Goal: Find specific page/section: Locate a particular part of the current website

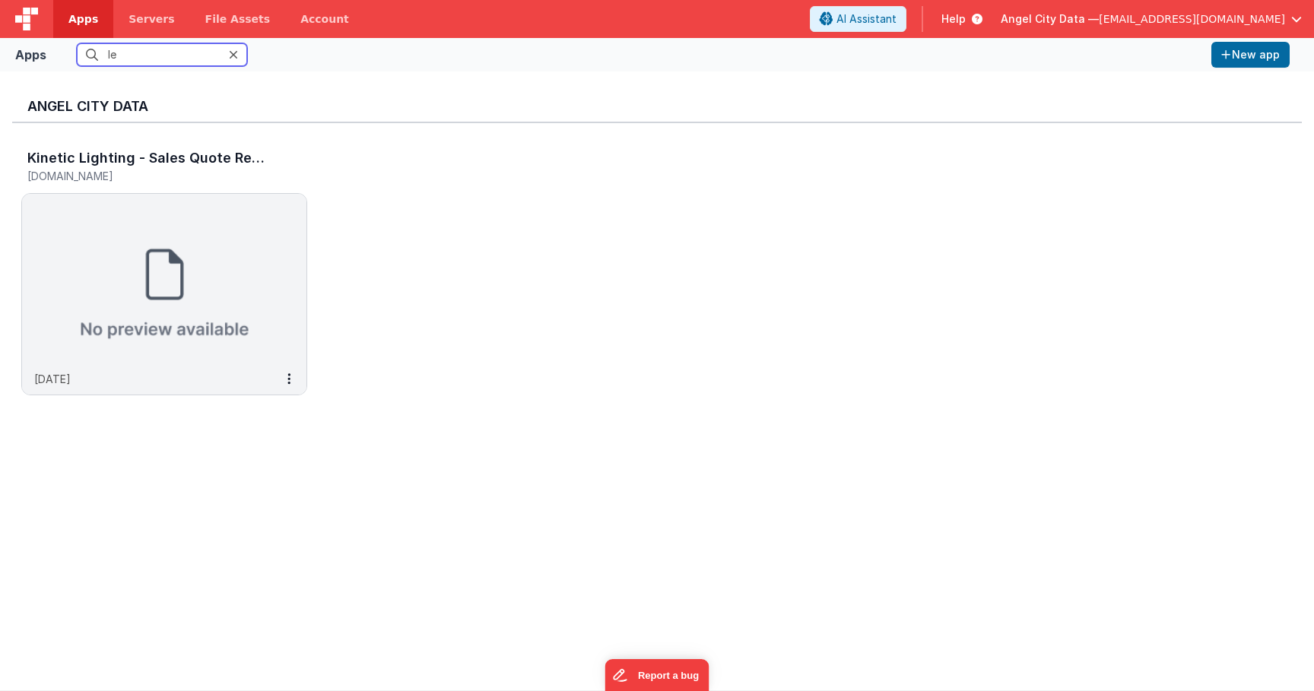
type input "l"
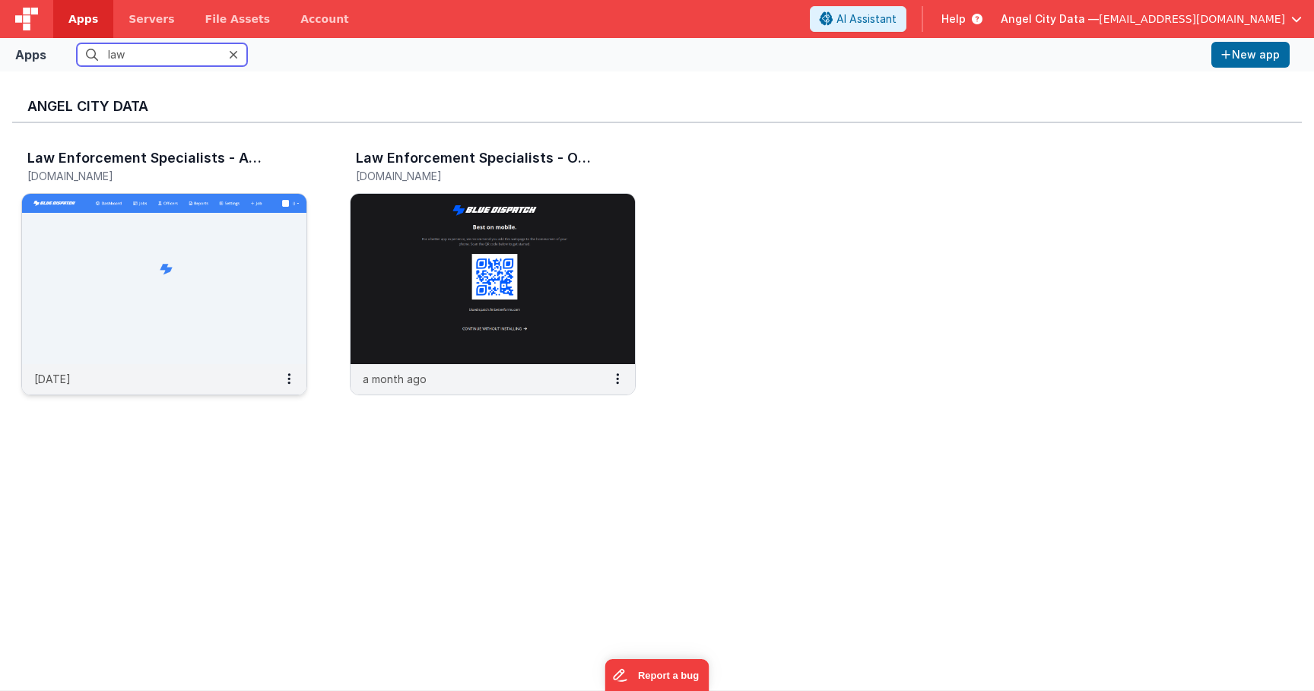
type input "law"
click at [120, 342] on img at bounding box center [164, 279] width 284 height 170
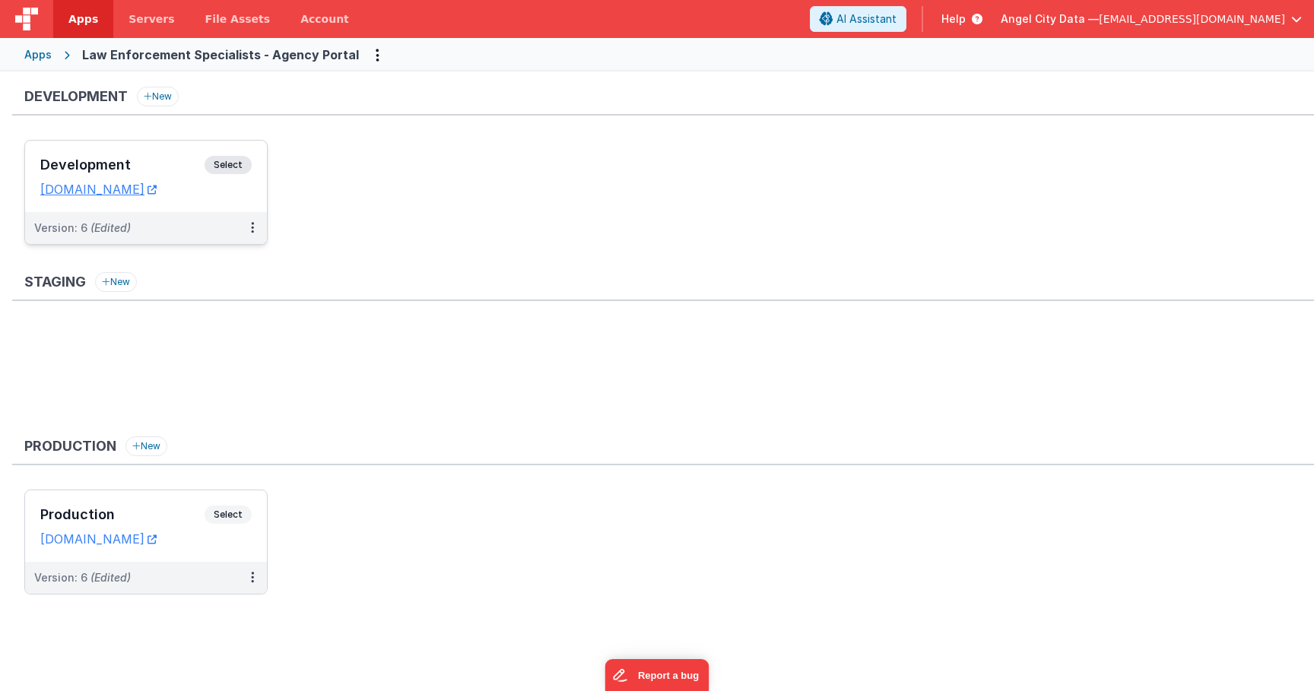
click at [138, 167] on h3 "Development" at bounding box center [122, 164] width 164 height 15
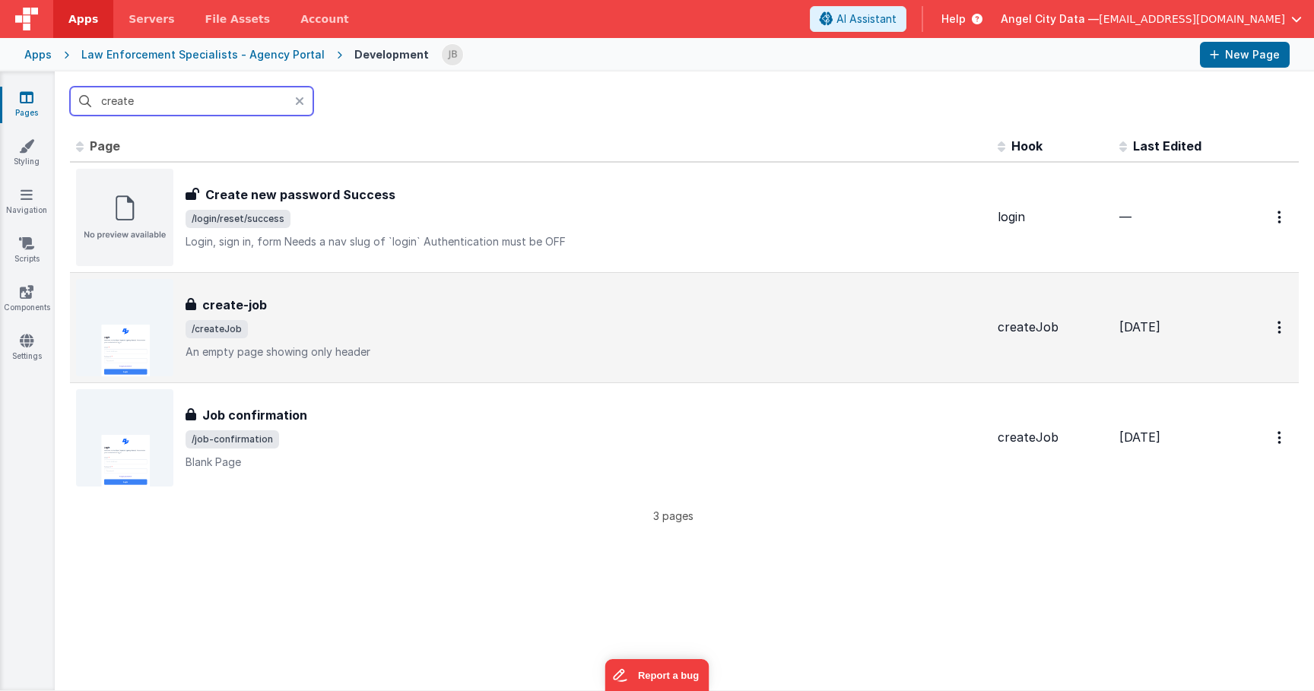
type input "create"
click at [242, 306] on h3 "create-job" at bounding box center [234, 305] width 65 height 18
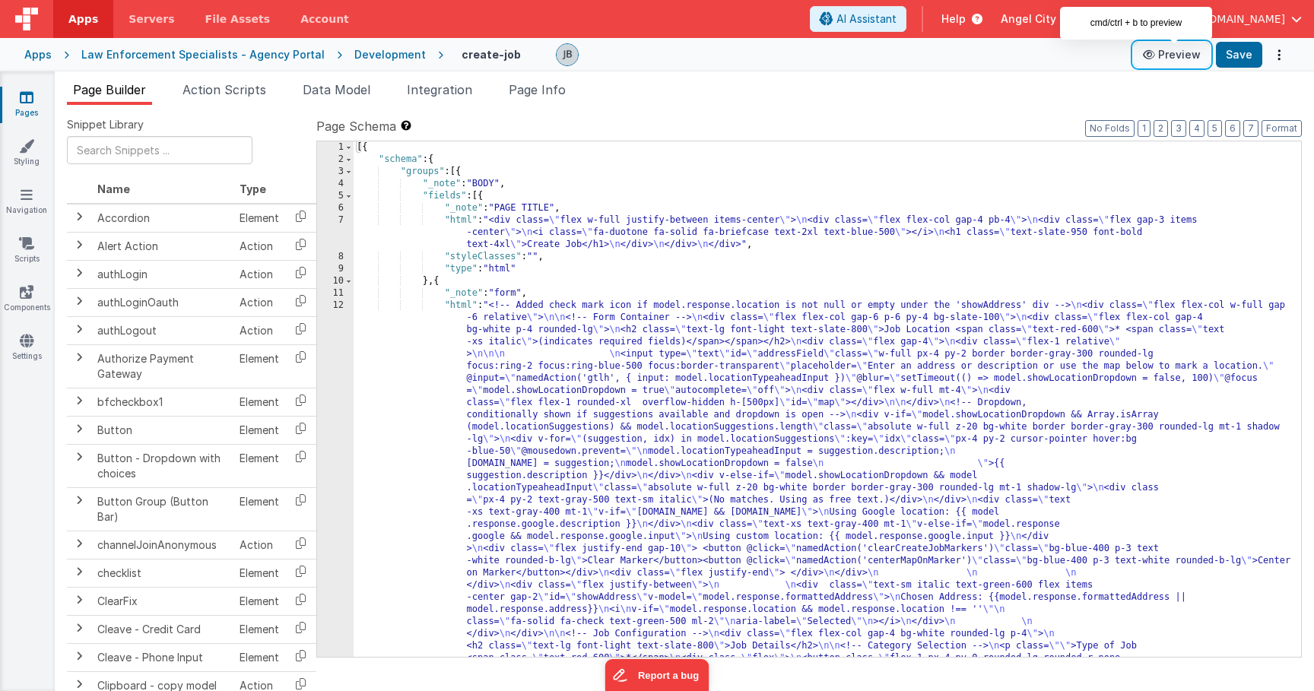
click at [1181, 55] on button "Preview" at bounding box center [1171, 55] width 76 height 24
click at [234, 88] on span "Action Scripts" at bounding box center [224, 89] width 84 height 15
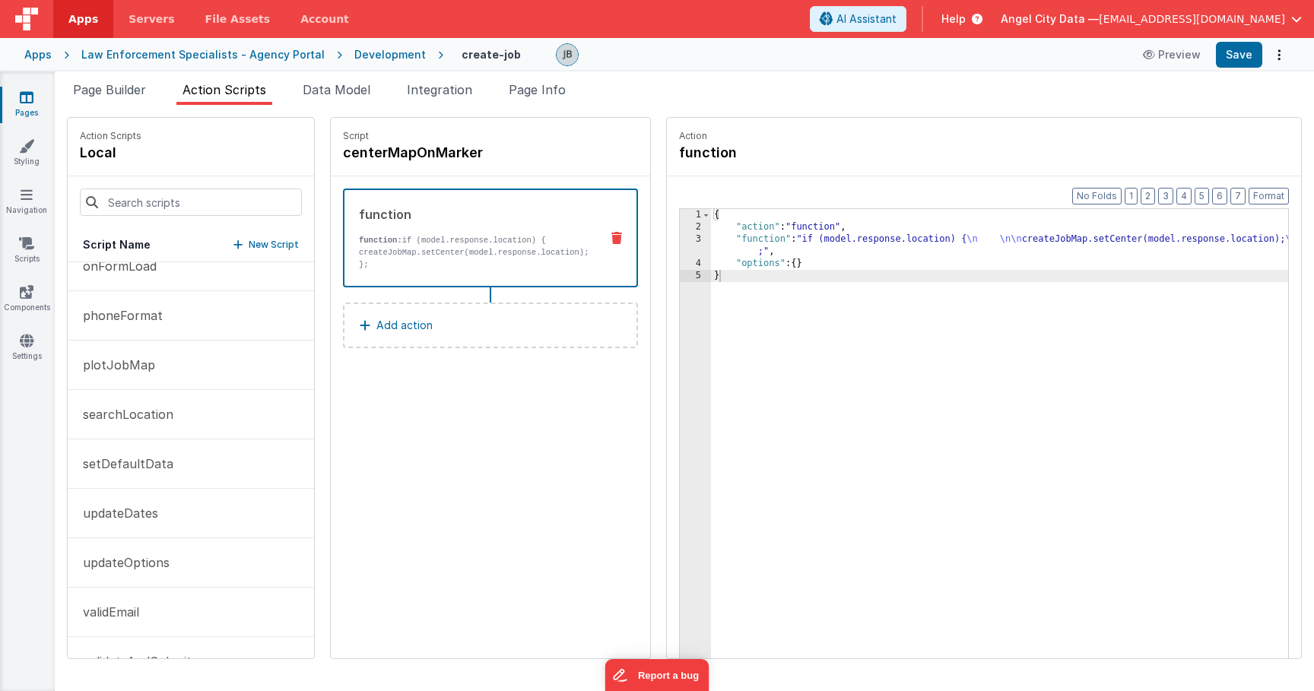
scroll to position [307, 0]
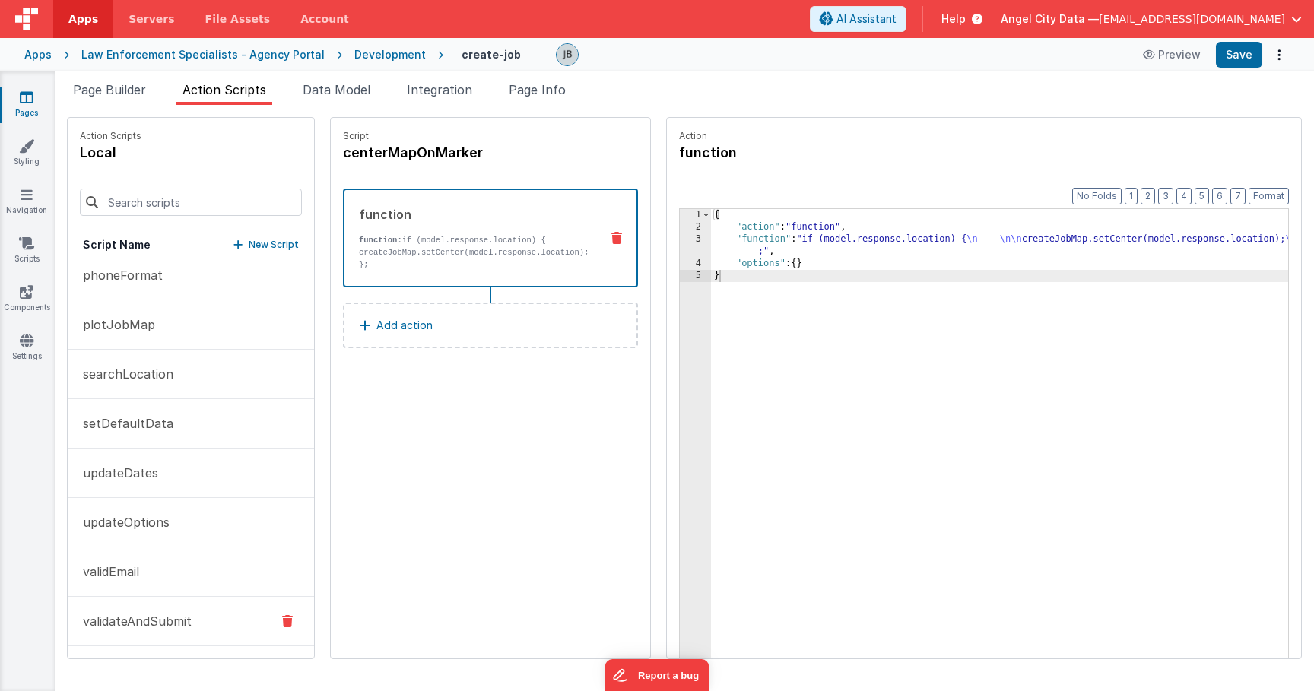
click at [139, 607] on button "validateAndSubmit" at bounding box center [191, 621] width 246 height 49
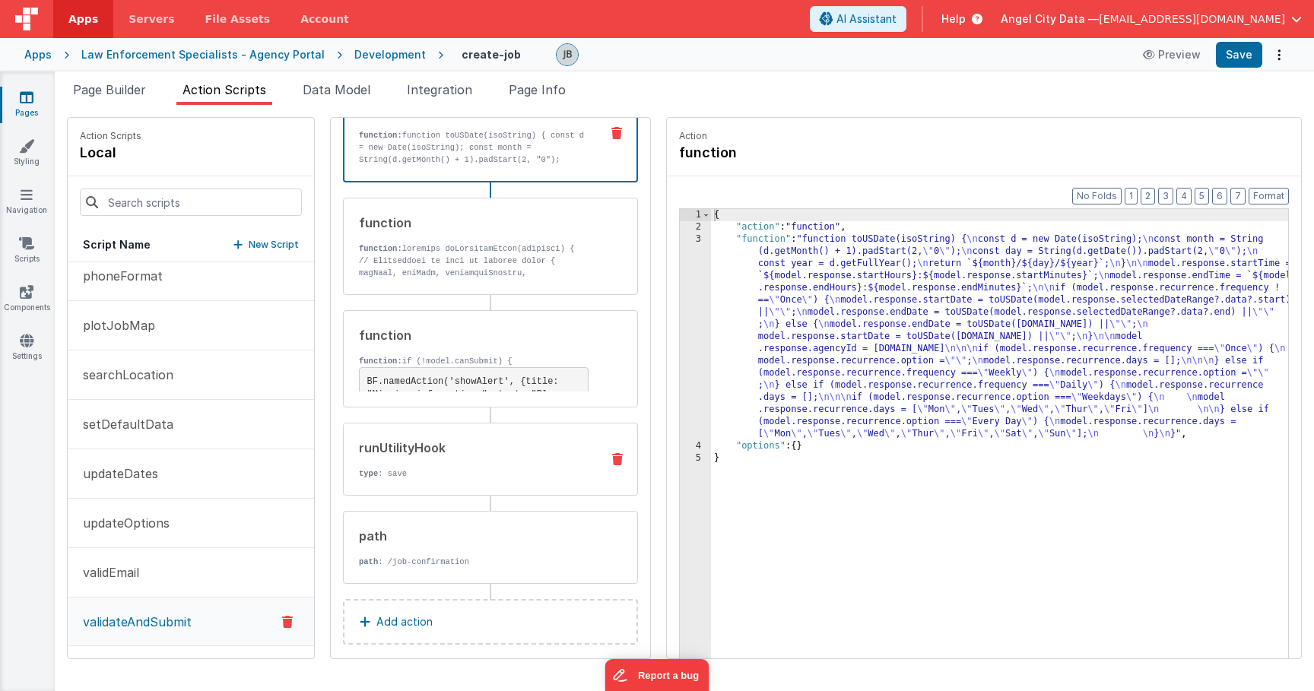
scroll to position [112, 0]
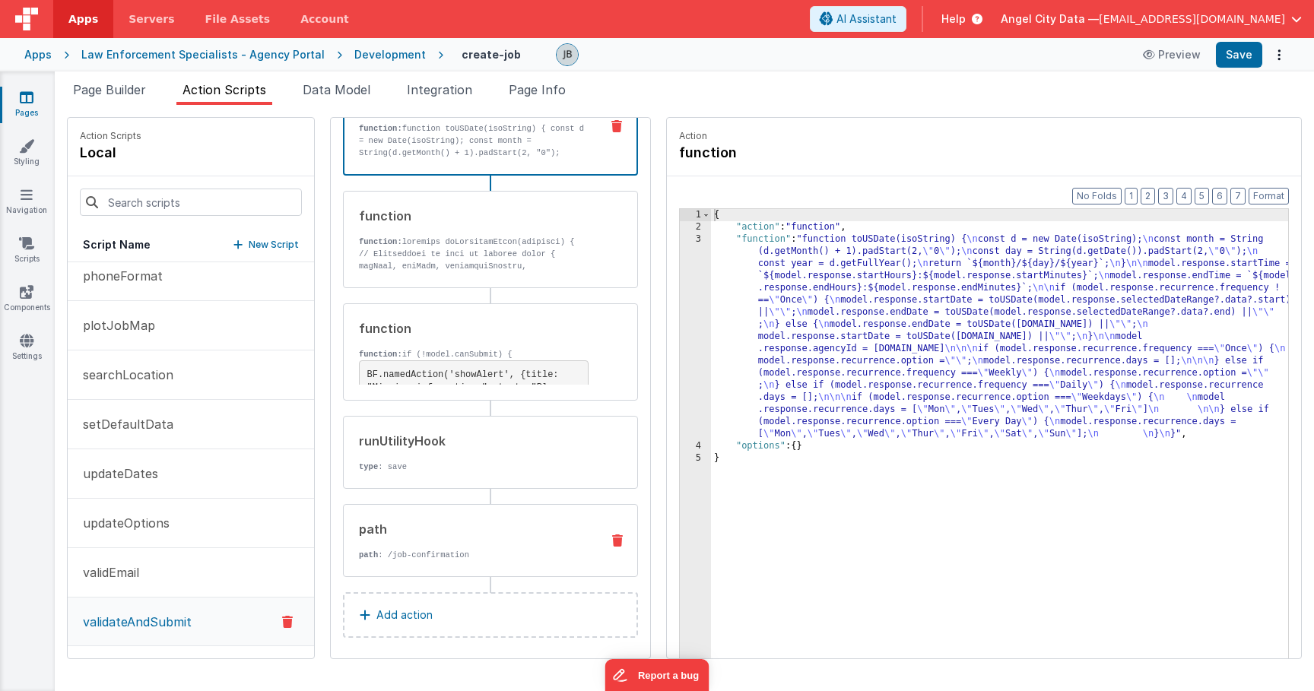
click at [368, 549] on p "path : /job-confirmation" at bounding box center [474, 555] width 230 height 12
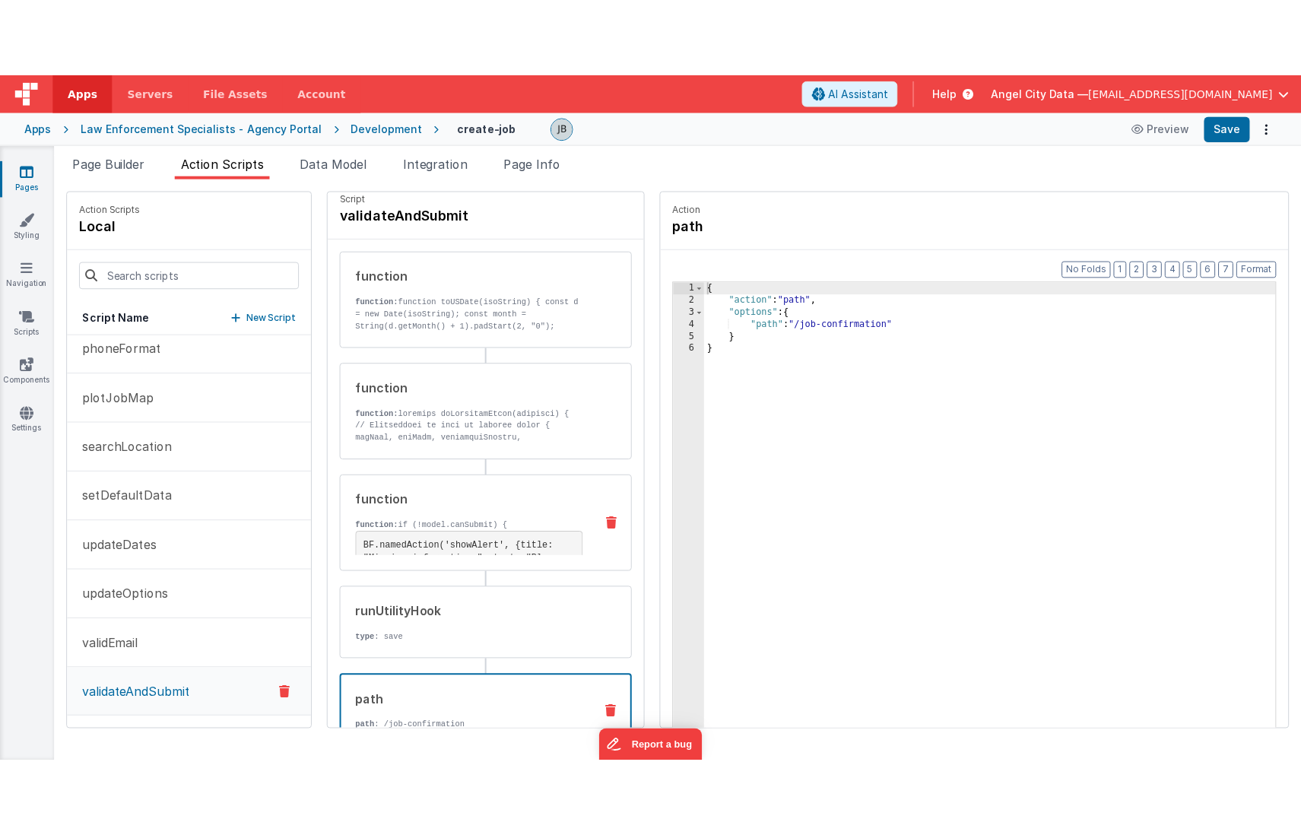
scroll to position [17, 0]
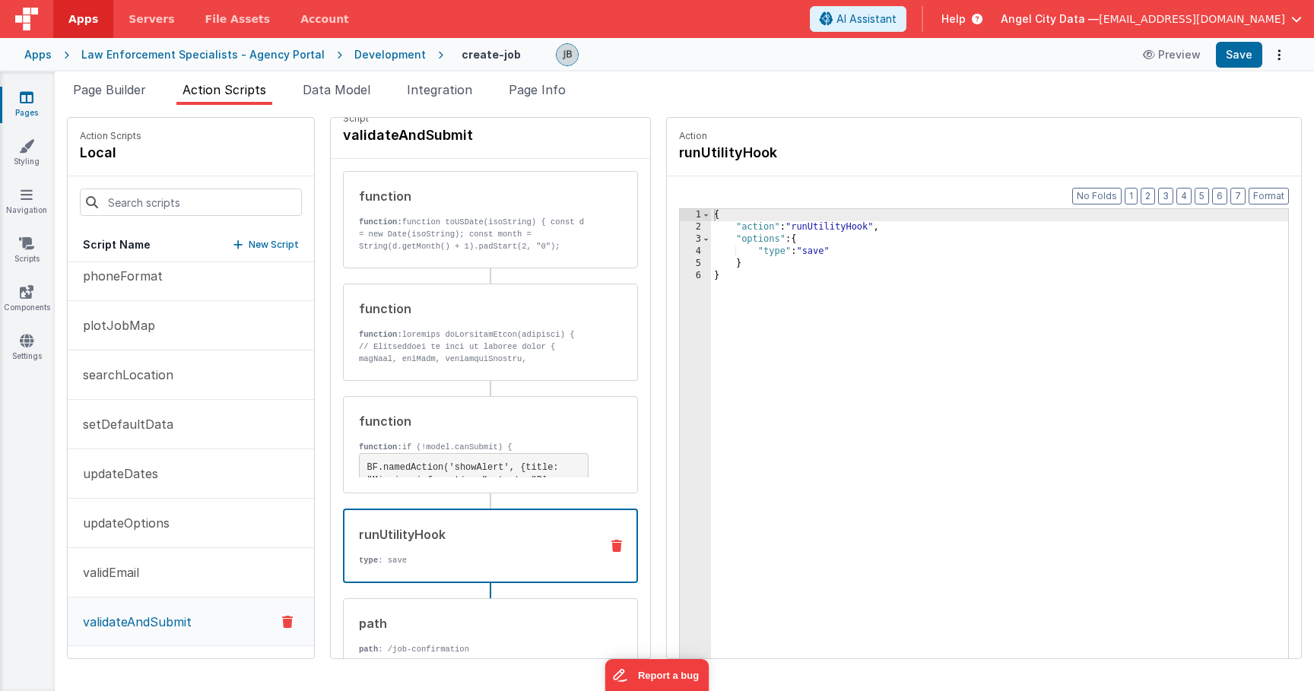
click at [405, 535] on div "runUtilityHook" at bounding box center [473, 534] width 229 height 18
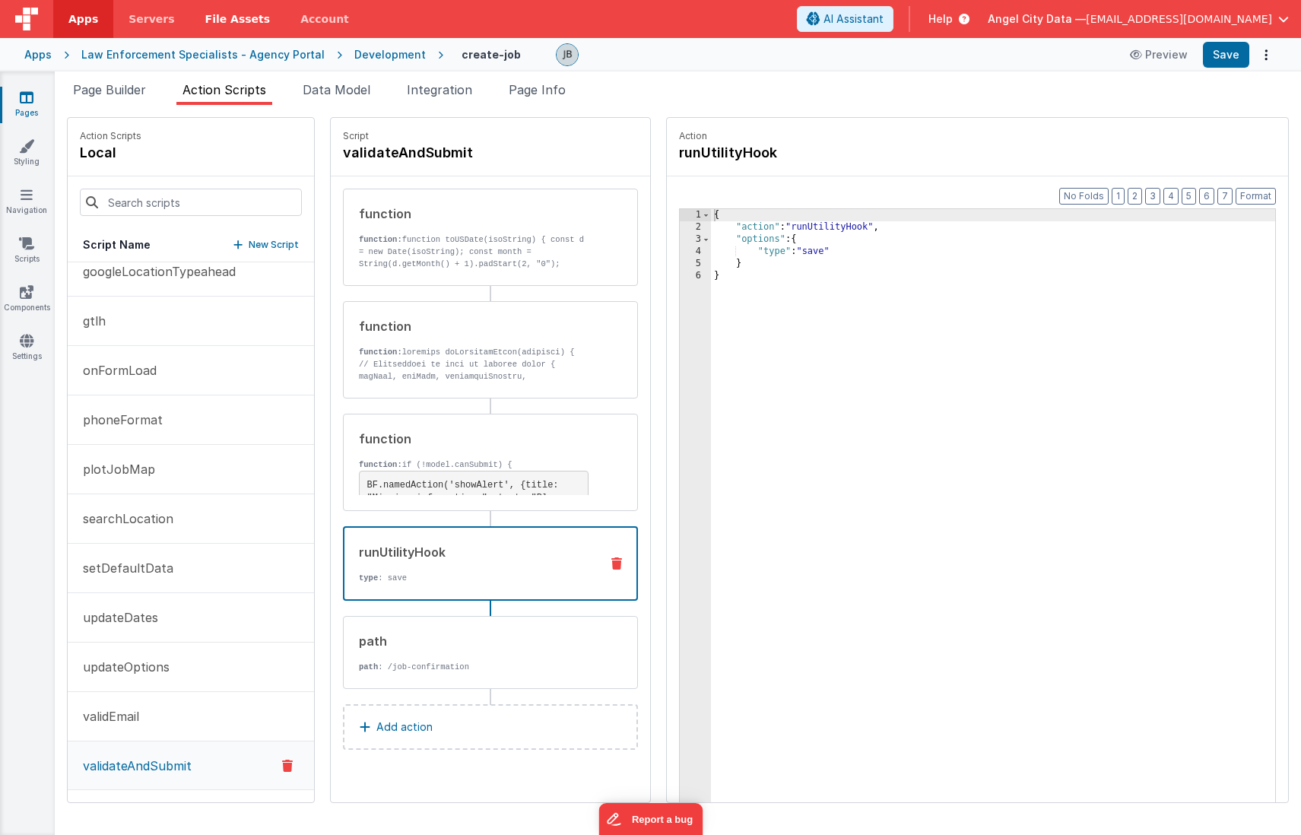
scroll to position [0, 0]
